Goal: Transaction & Acquisition: Download file/media

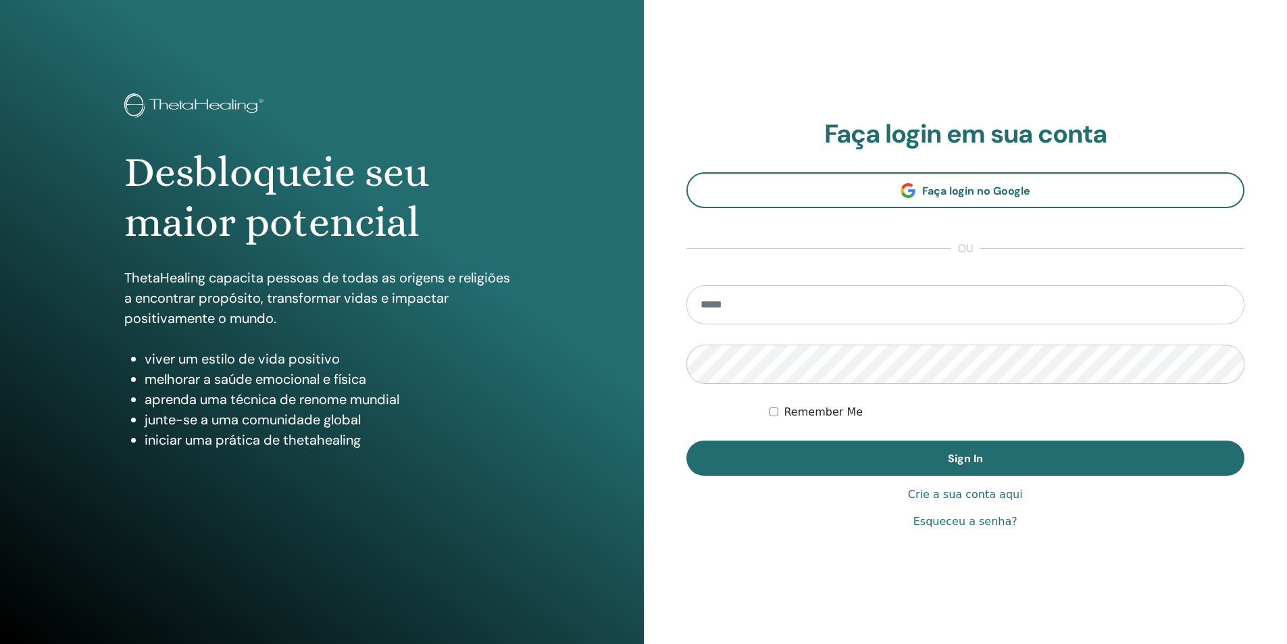
click at [824, 303] on input "email" at bounding box center [965, 304] width 559 height 39
type input "**********"
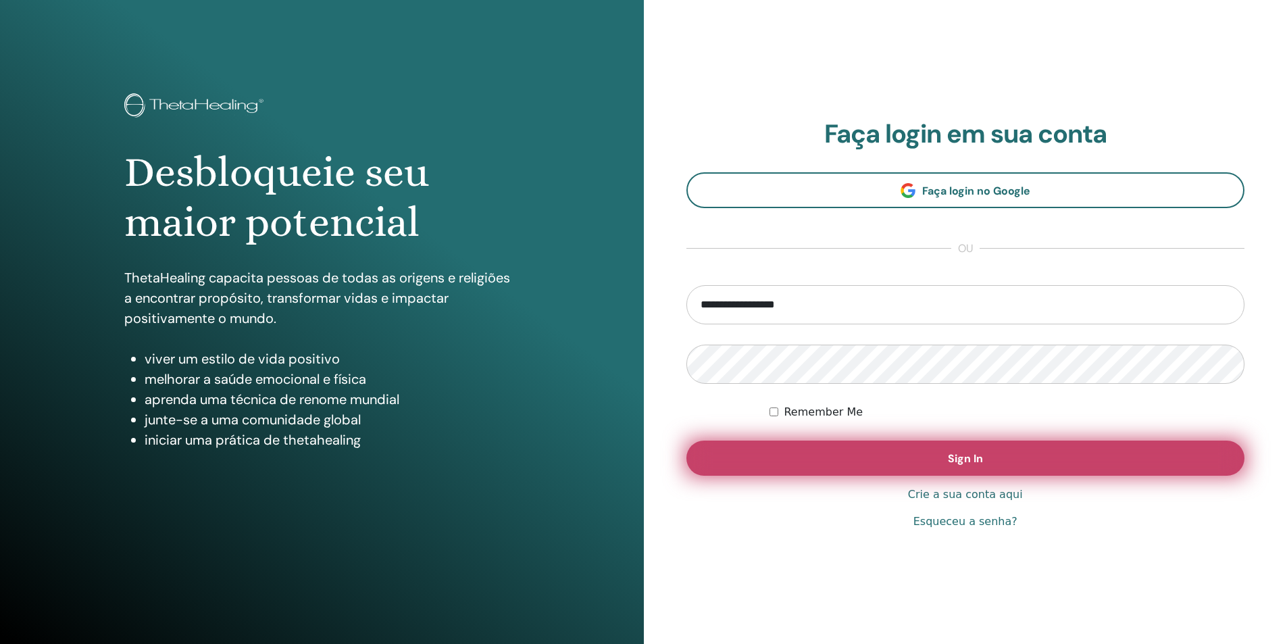
click at [873, 455] on button "Sign In" at bounding box center [965, 457] width 559 height 35
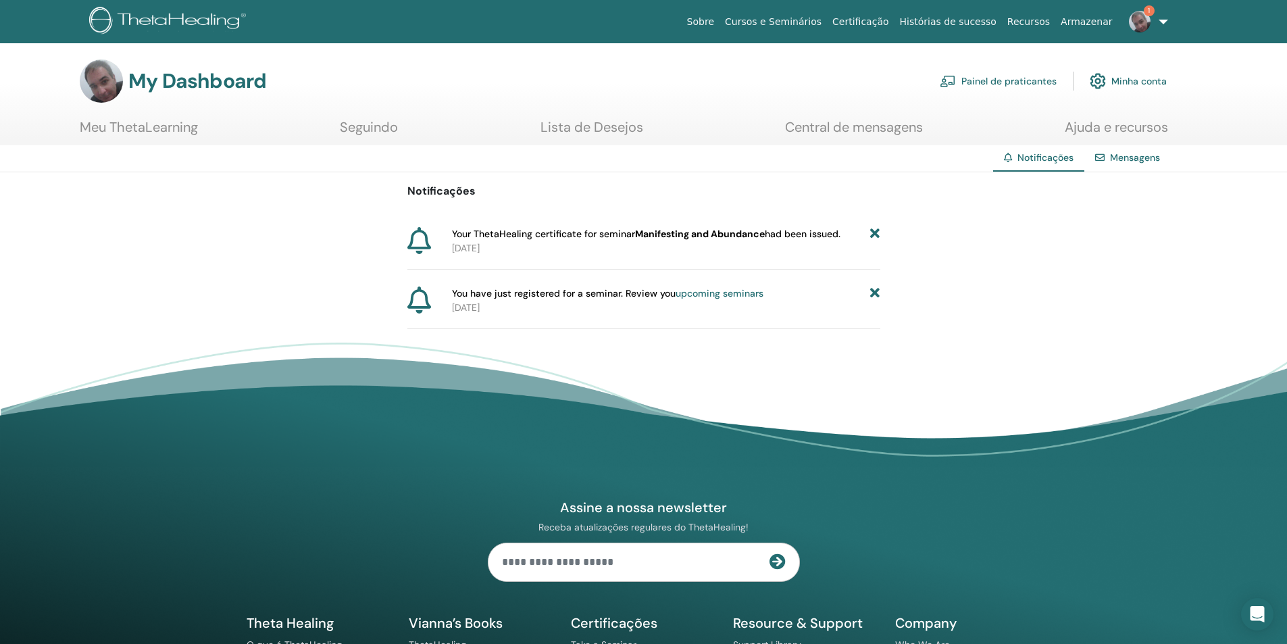
click at [748, 228] on b "Manifesting and Abundance" at bounding box center [700, 234] width 130 height 12
click at [420, 244] on icon at bounding box center [419, 240] width 24 height 27
drag, startPoint x: 482, startPoint y: 239, endPoint x: 489, endPoint y: 239, distance: 7.4
click at [484, 239] on span "Your ThetaHealing certificate for seminar Manifesting and Abundance had been is…" at bounding box center [646, 234] width 388 height 14
click at [619, 240] on span "Your ThetaHealing certificate for seminar Manifesting and Abundance had been is…" at bounding box center [646, 234] width 388 height 14
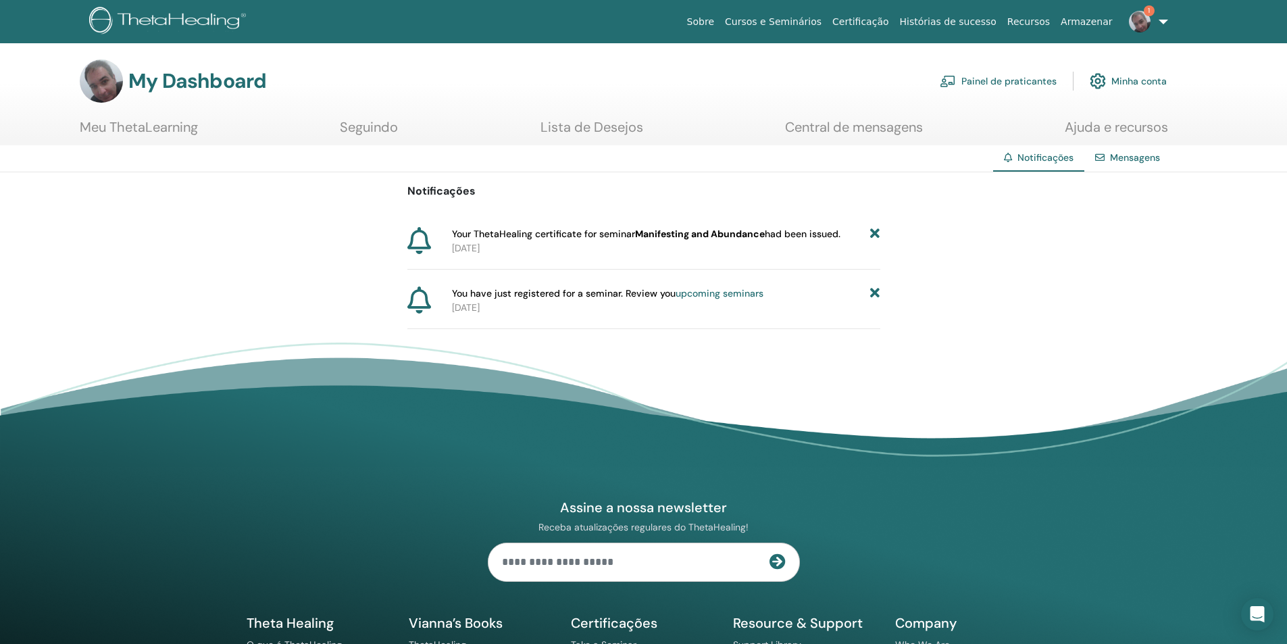
click at [873, 292] on icon at bounding box center [874, 293] width 9 height 14
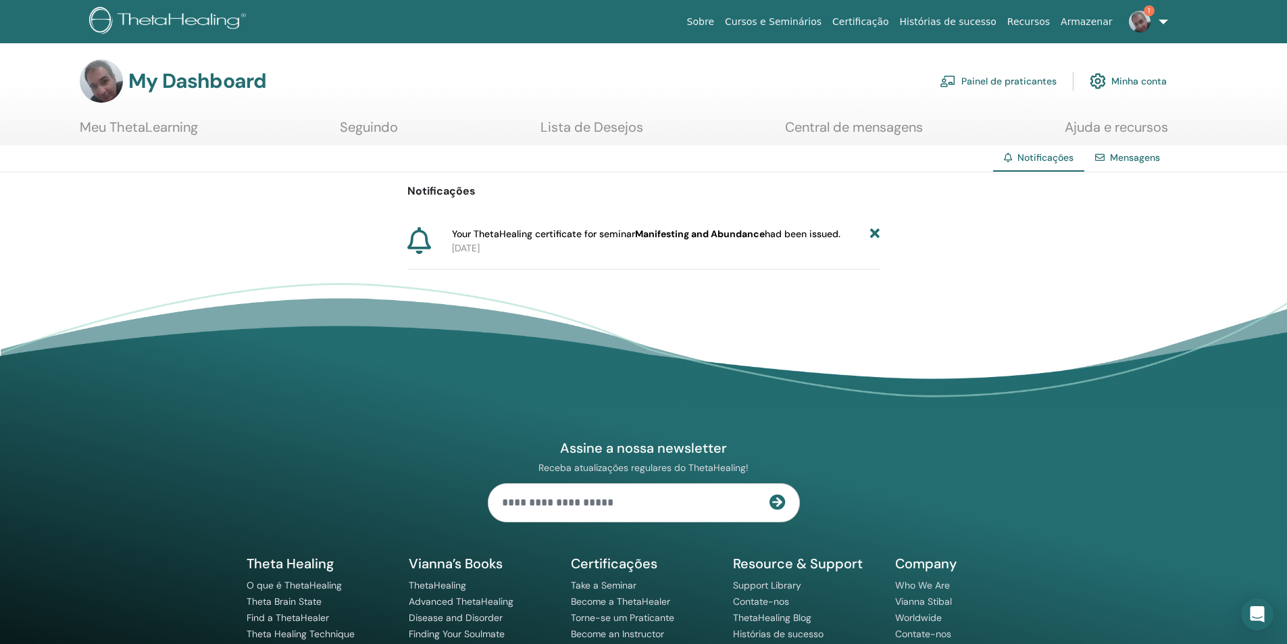
click at [706, 236] on b "Manifesting and Abundance" at bounding box center [700, 234] width 130 height 12
click at [751, 236] on b "Manifesting and Abundance" at bounding box center [700, 234] width 130 height 12
click at [816, 234] on span "Your ThetaHealing certificate for seminar Manifesting and Abundance had been is…" at bounding box center [646, 234] width 388 height 14
click at [875, 232] on icon at bounding box center [874, 234] width 9 height 14
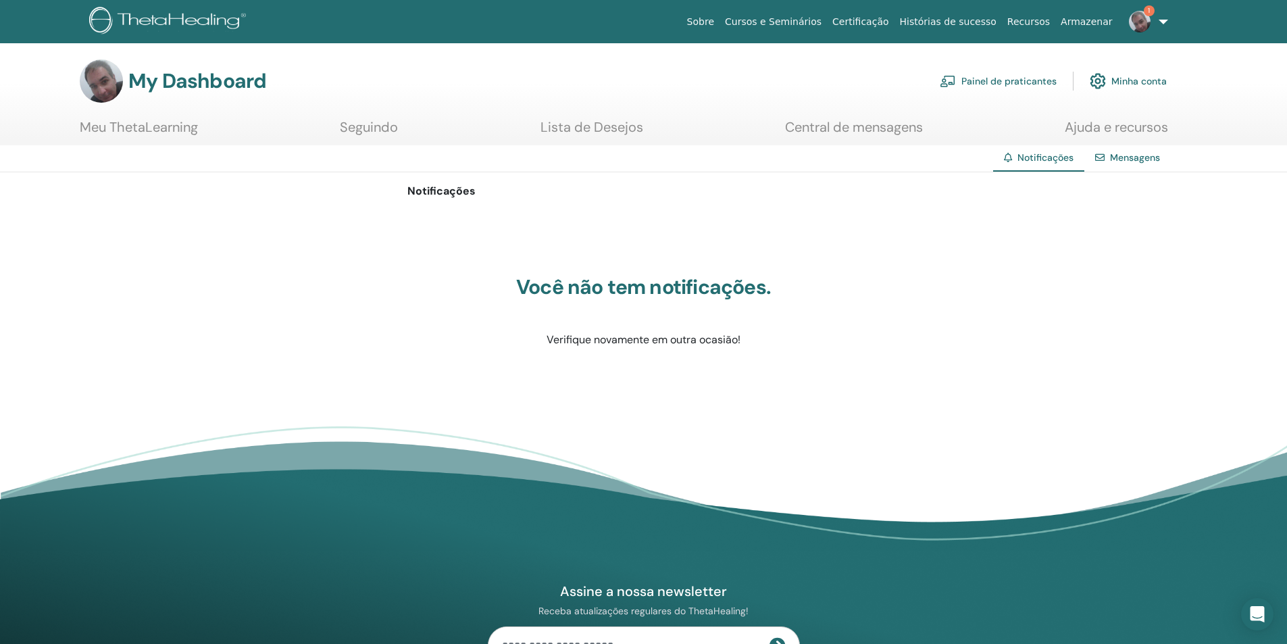
click at [1111, 129] on link "Ajuda e recursos" at bounding box center [1115, 132] width 103 height 26
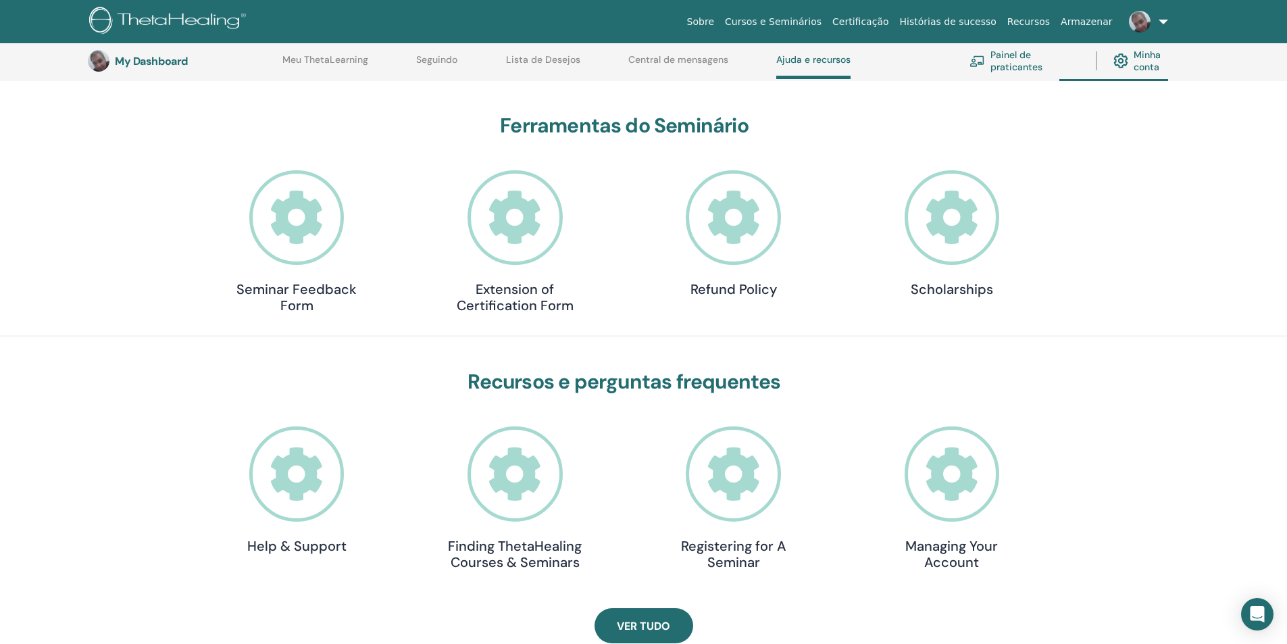
scroll to position [373, 0]
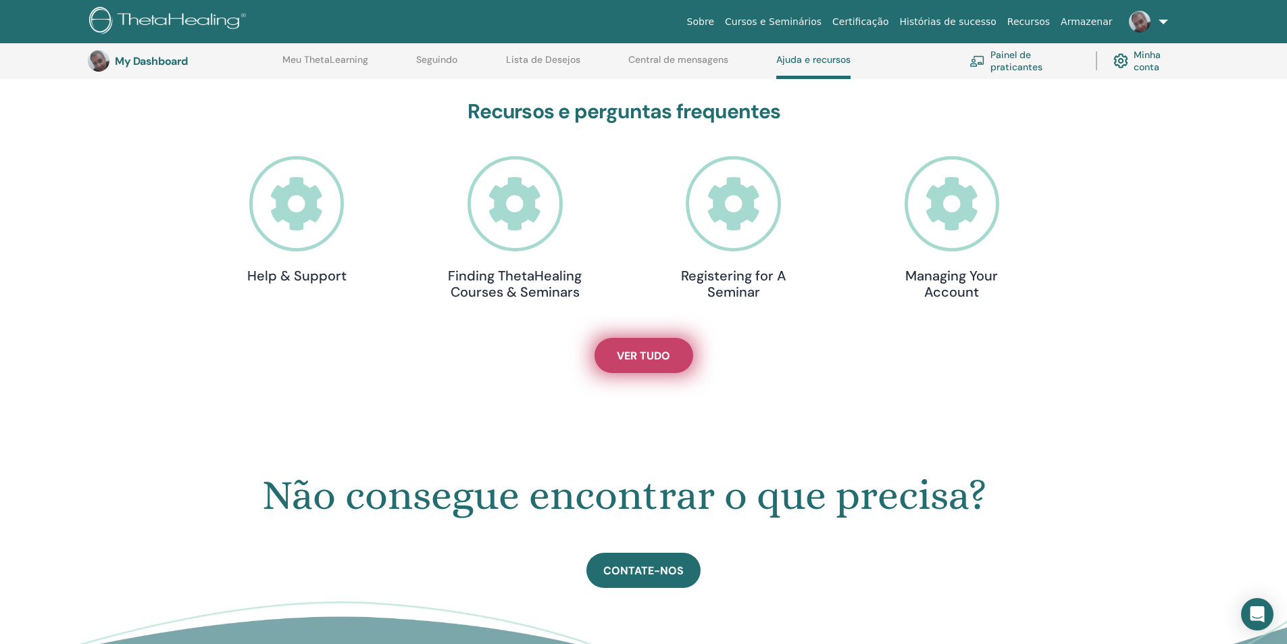
click at [656, 353] on span "Ver tudo" at bounding box center [643, 355] width 53 height 14
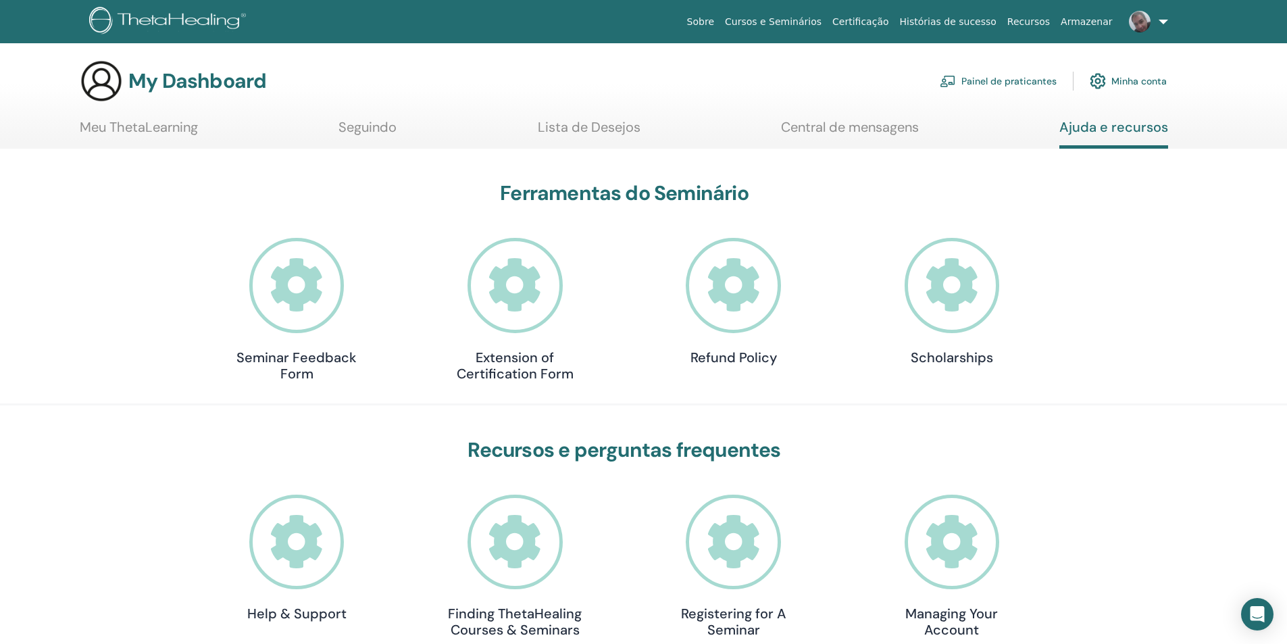
click at [1160, 25] on link at bounding box center [1145, 21] width 55 height 43
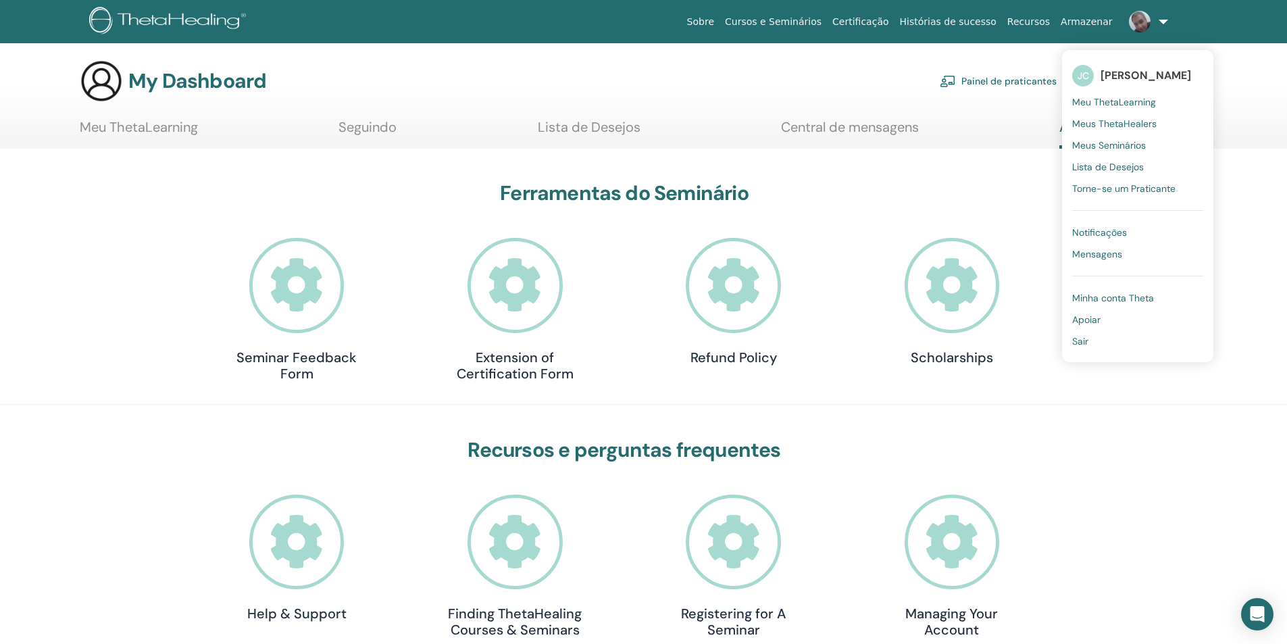
click at [1099, 297] on span "Minha conta Theta" at bounding box center [1113, 298] width 82 height 12
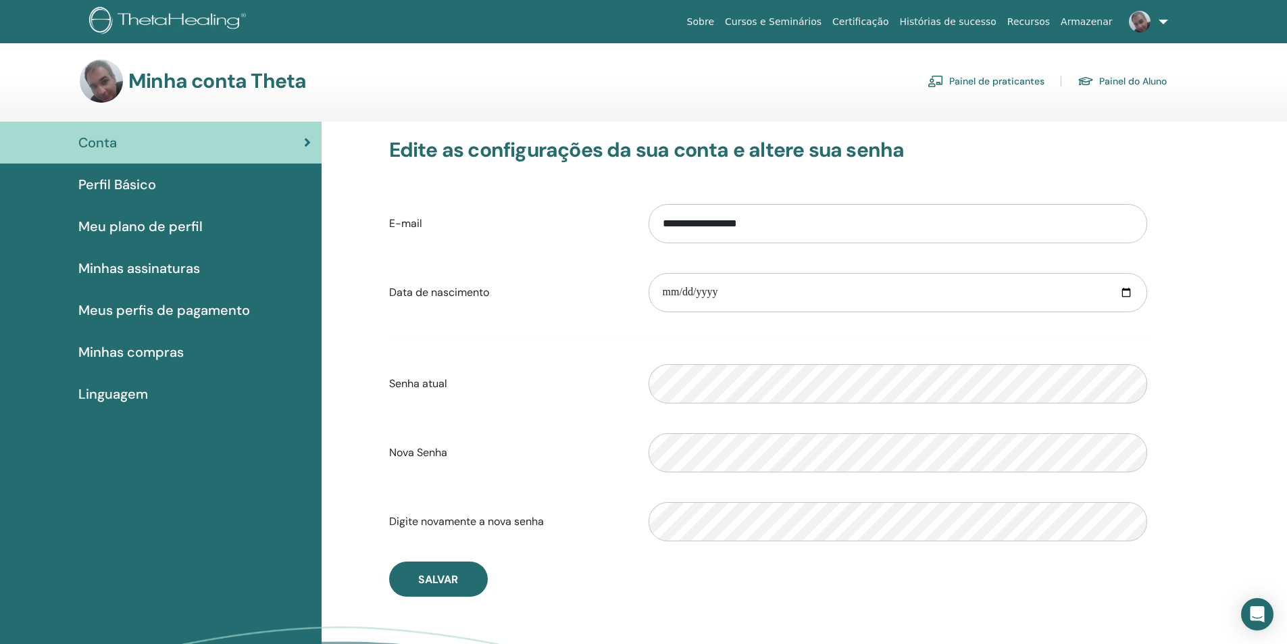
click at [104, 186] on span "Perfil Básico" at bounding box center [117, 184] width 78 height 20
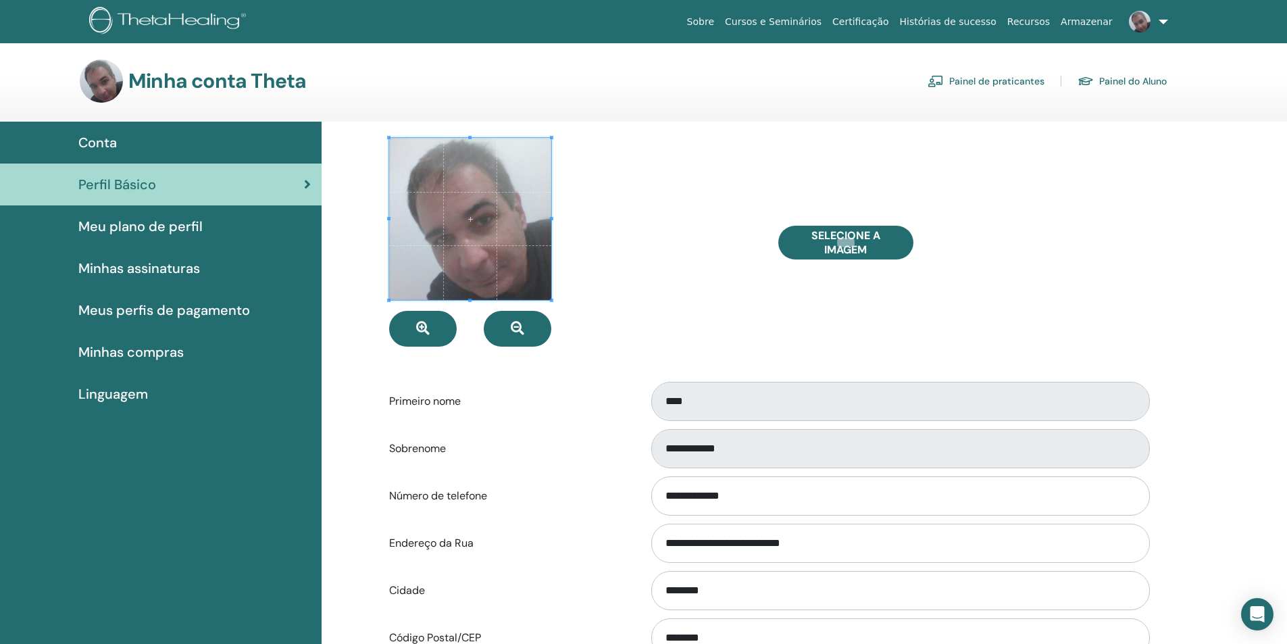
click at [159, 228] on span "Meu plano de perfil" at bounding box center [140, 226] width 124 height 20
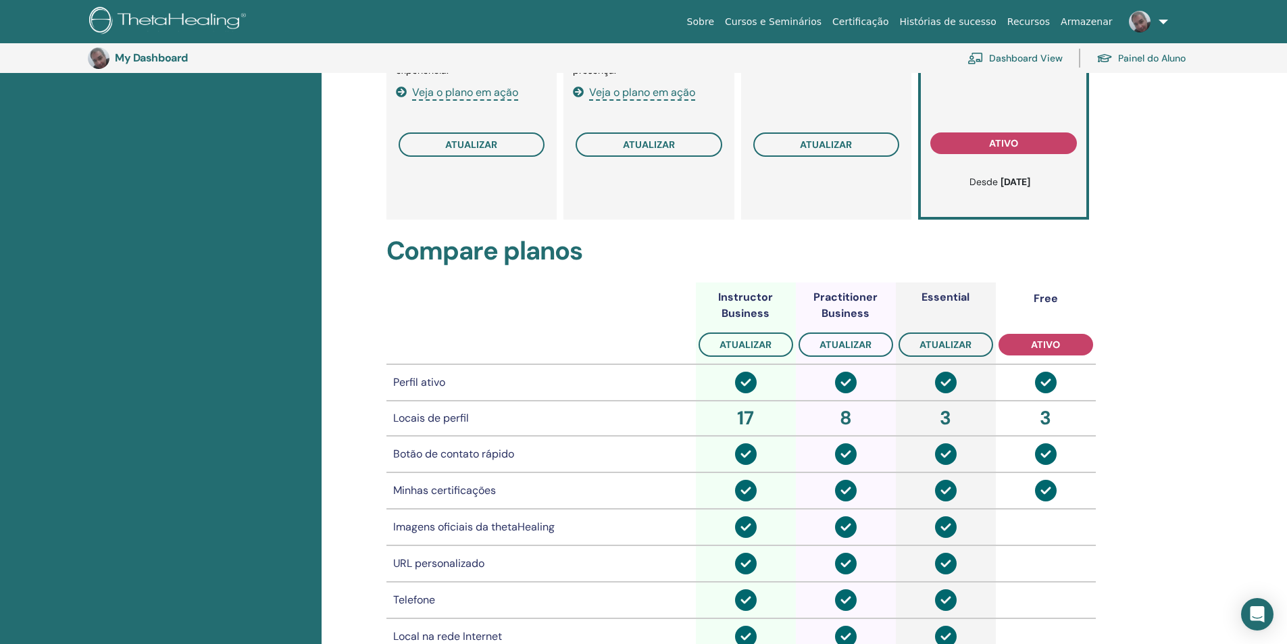
scroll to position [97, 0]
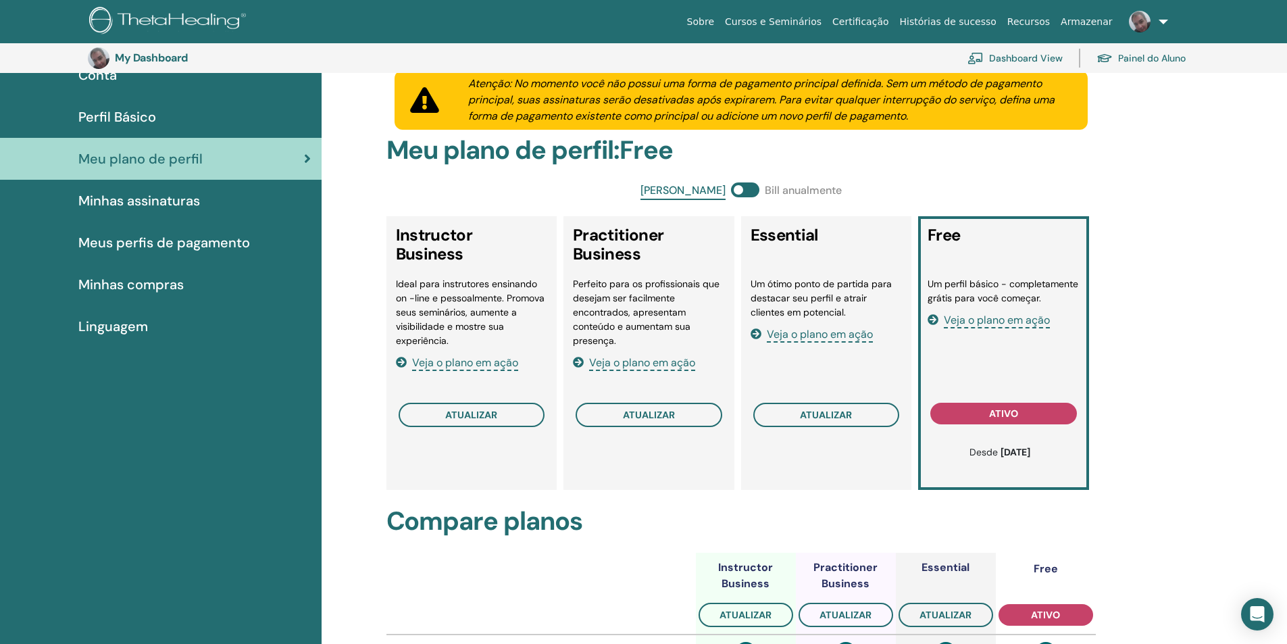
click at [145, 201] on span "Minhas assinaturas" at bounding box center [139, 200] width 122 height 20
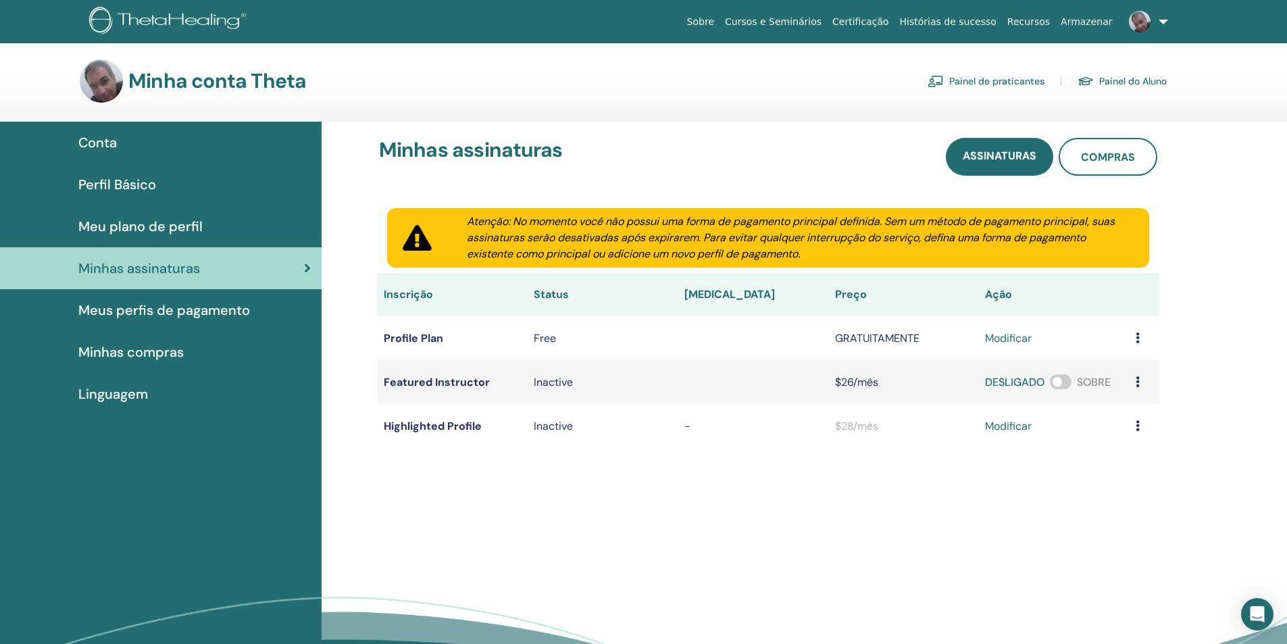
click at [107, 352] on span "Minhas compras" at bounding box center [130, 352] width 105 height 20
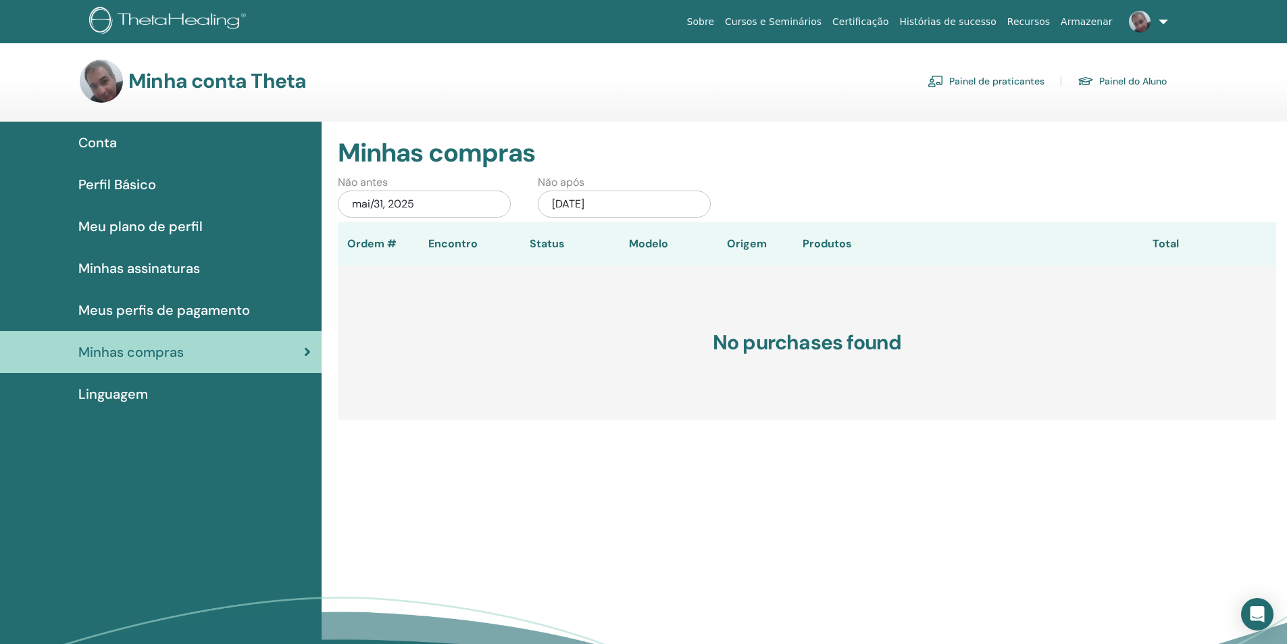
click at [1118, 78] on link "Painel do Aluno" at bounding box center [1121, 81] width 89 height 22
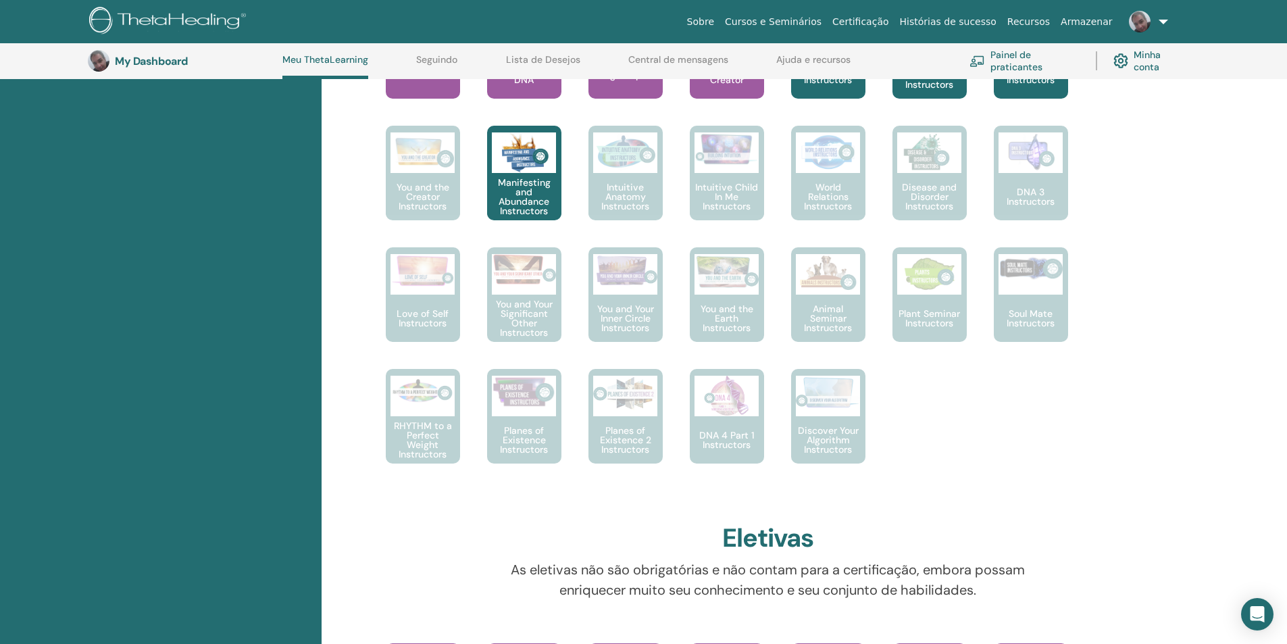
scroll to position [509, 0]
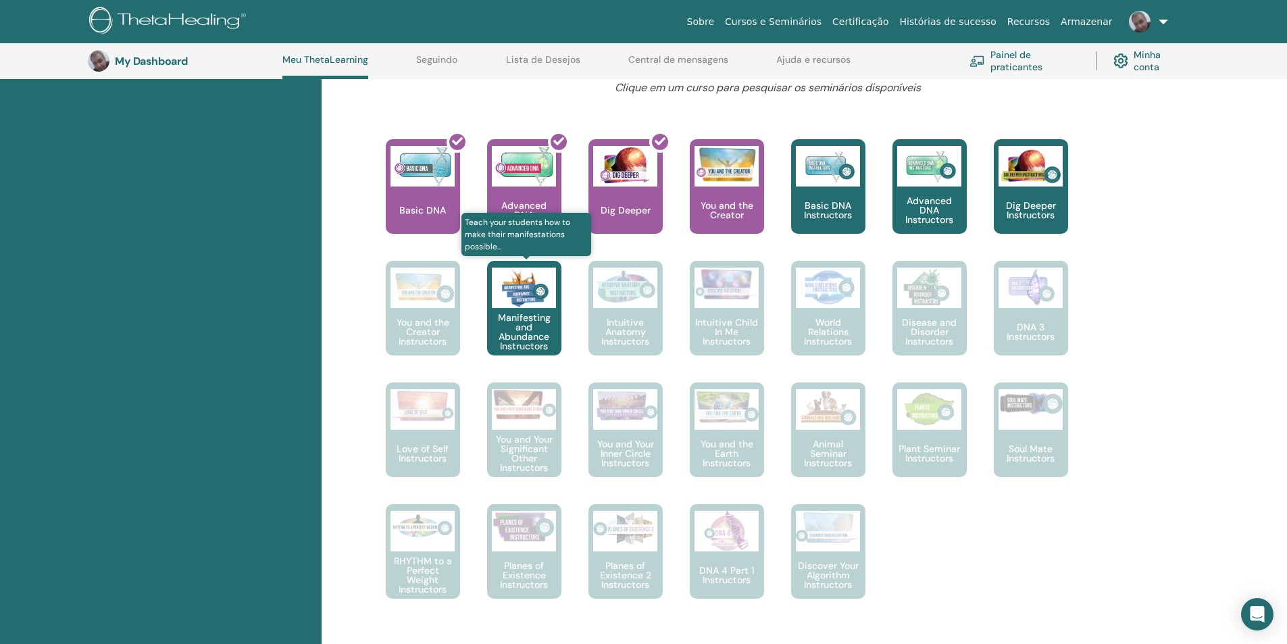
click at [515, 329] on p "Manifesting and Abundance Instructors" at bounding box center [524, 332] width 74 height 38
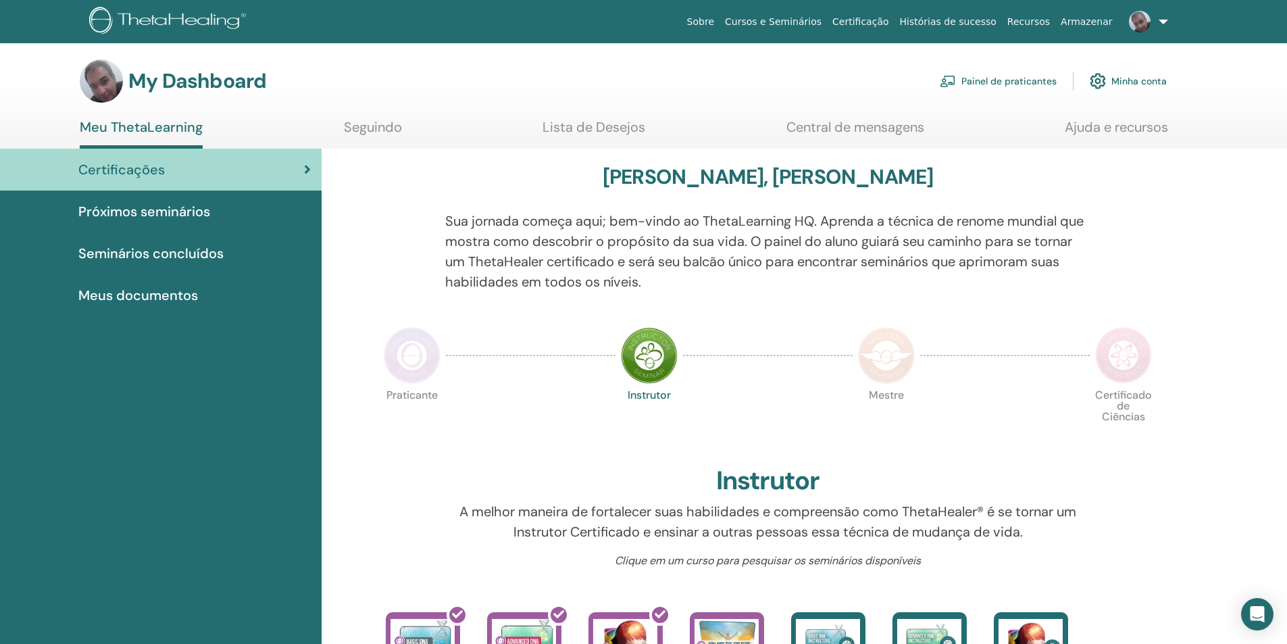
click at [140, 255] on span "Seminários concluídos" at bounding box center [150, 253] width 145 height 20
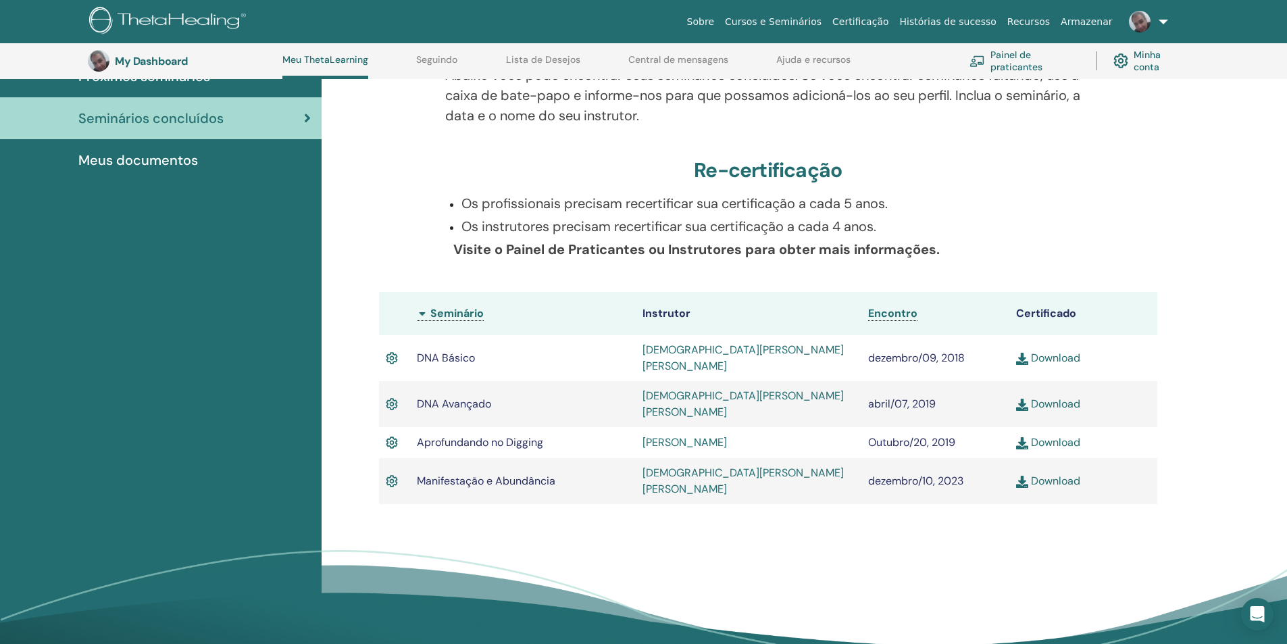
scroll to position [238, 0]
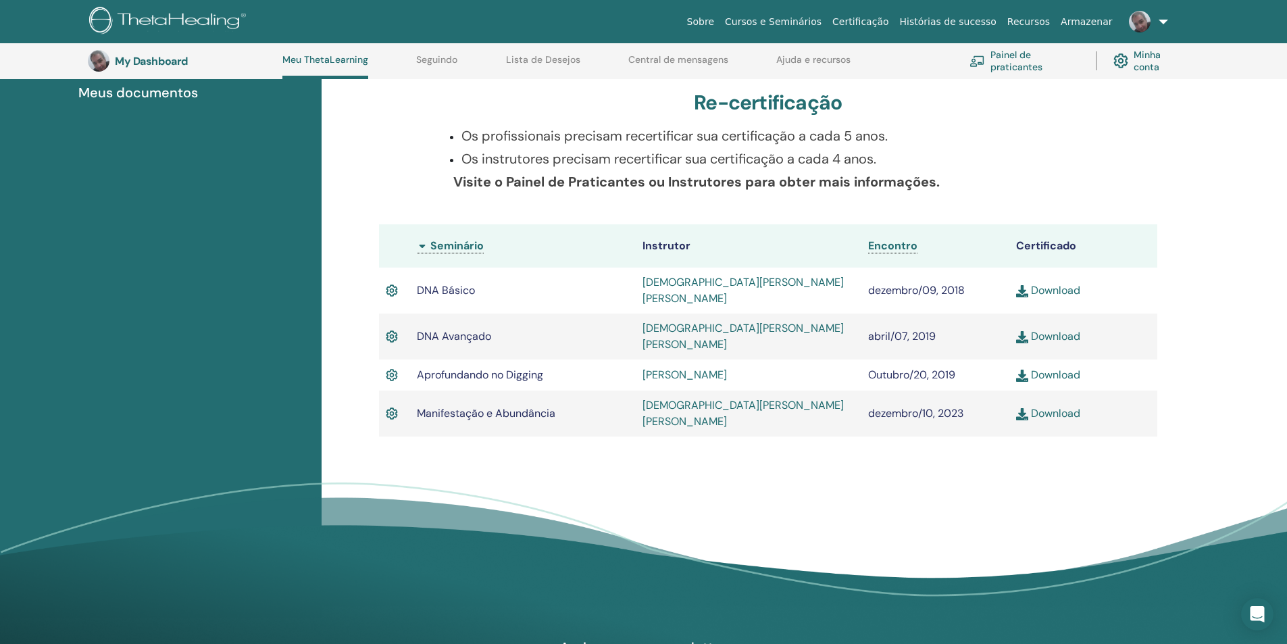
click at [1059, 406] on link "Download" at bounding box center [1048, 413] width 64 height 14
